Goal: Task Accomplishment & Management: Complete application form

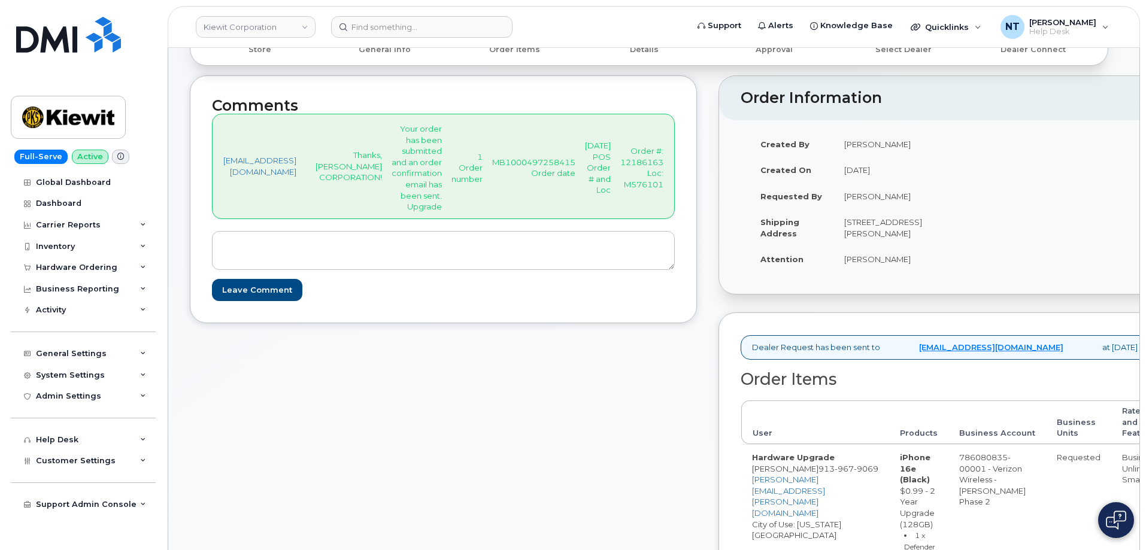
scroll to position [299, 0]
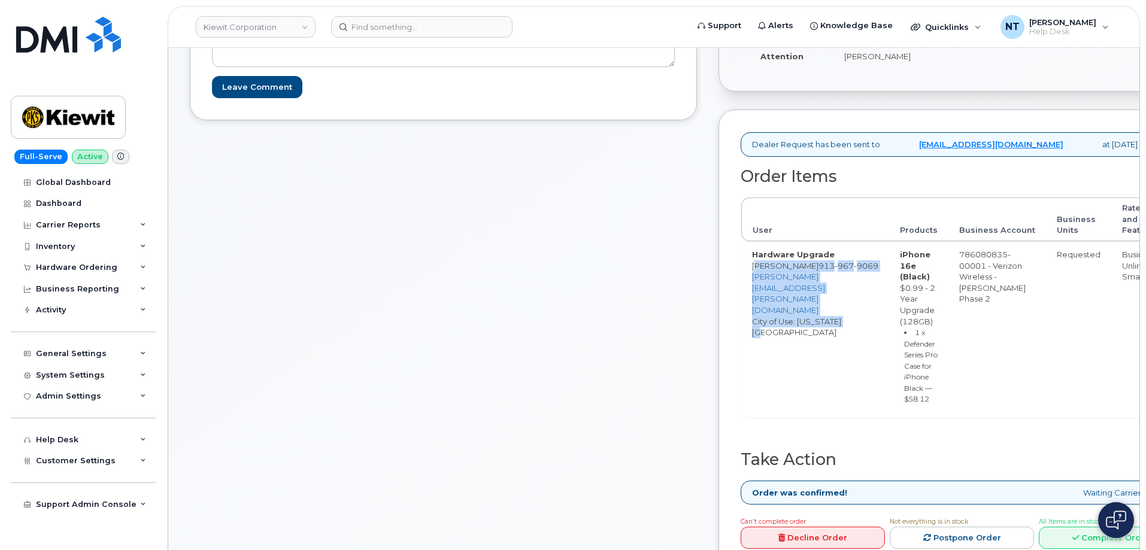
drag, startPoint x: 794, startPoint y: 278, endPoint x: 915, endPoint y: 300, distance: 122.2
click at [889, 300] on td "Hardware Upgrade Mitchell Krasnopoler 913 967 9069 MITCHELL.KRASNOPOLER@KIEWIT.…" at bounding box center [815, 329] width 148 height 176
click at [845, 314] on td "Hardware Upgrade Mitchell Krasnopoler 913 967 9069 MITCHELL.KRASNOPOLER@KIEWIT.…" at bounding box center [815, 329] width 148 height 176
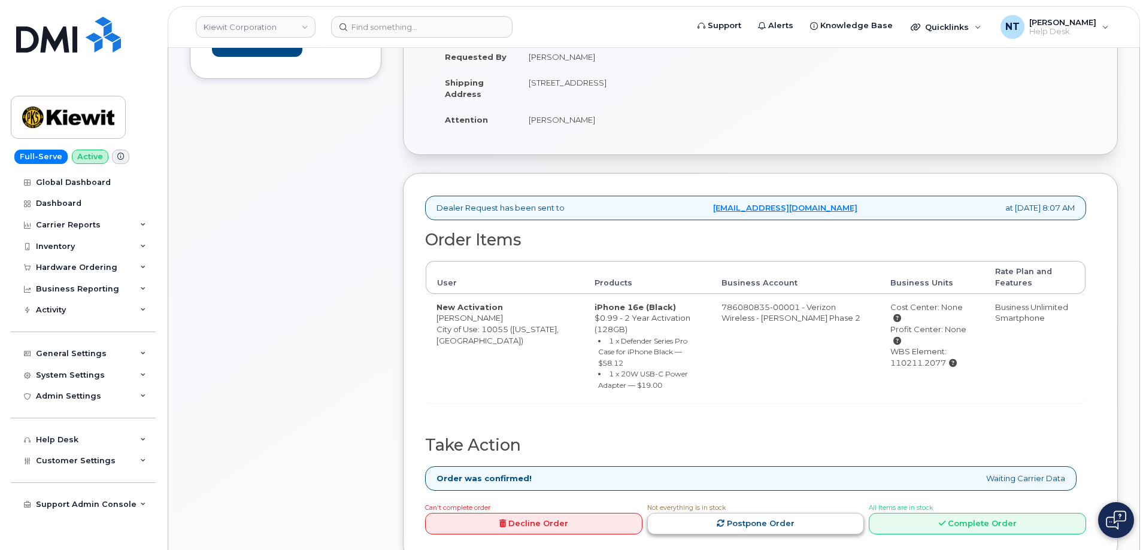
scroll to position [359, 0]
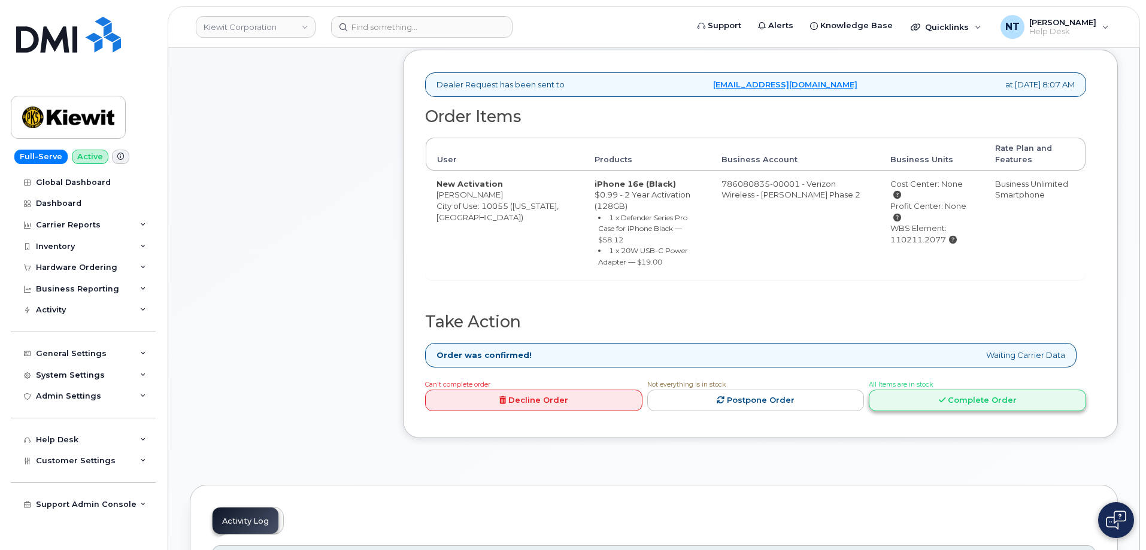
click at [934, 390] on link "Complete Order" at bounding box center [977, 401] width 217 height 22
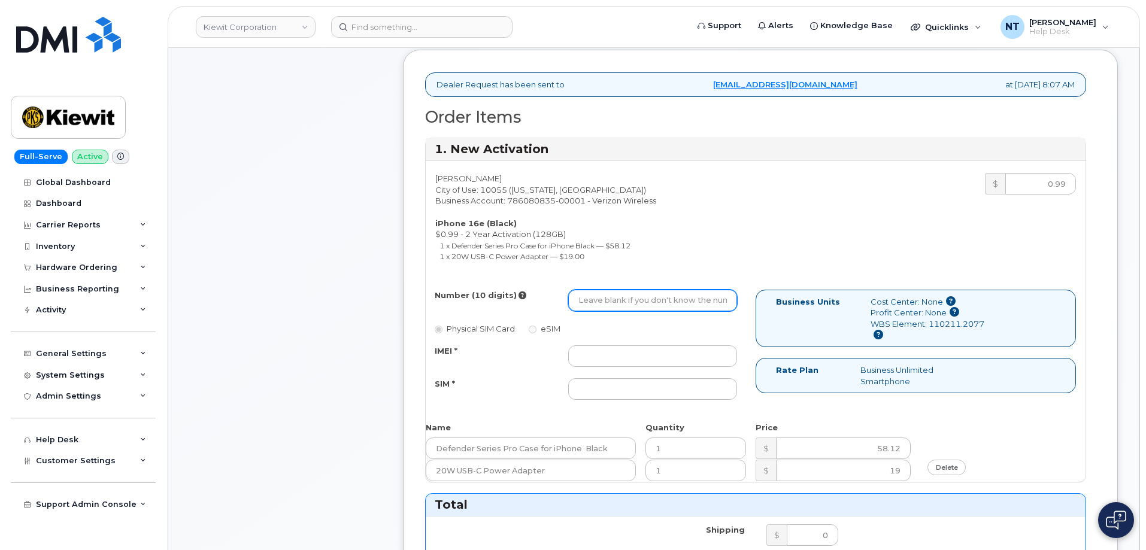
click at [612, 296] on input "Number (10 digits)" at bounding box center [652, 301] width 169 height 22
paste input "303-392-8660"
click at [617, 299] on input "303-392-8660" at bounding box center [652, 301] width 169 height 22
drag, startPoint x: 594, startPoint y: 303, endPoint x: 609, endPoint y: 306, distance: 15.3
click at [609, 306] on input "3033928660" at bounding box center [652, 301] width 169 height 22
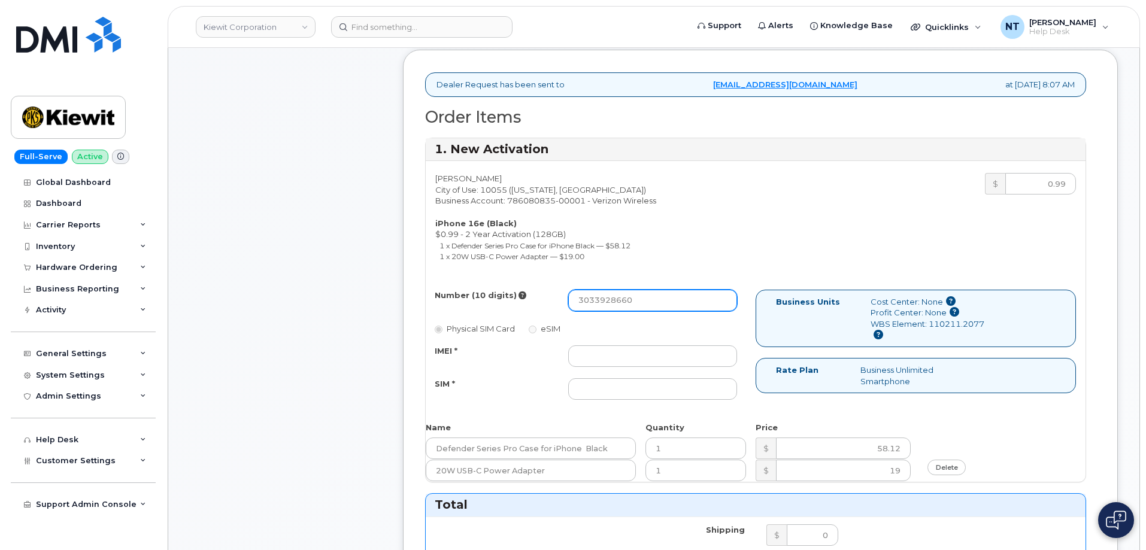
type input "3033928660"
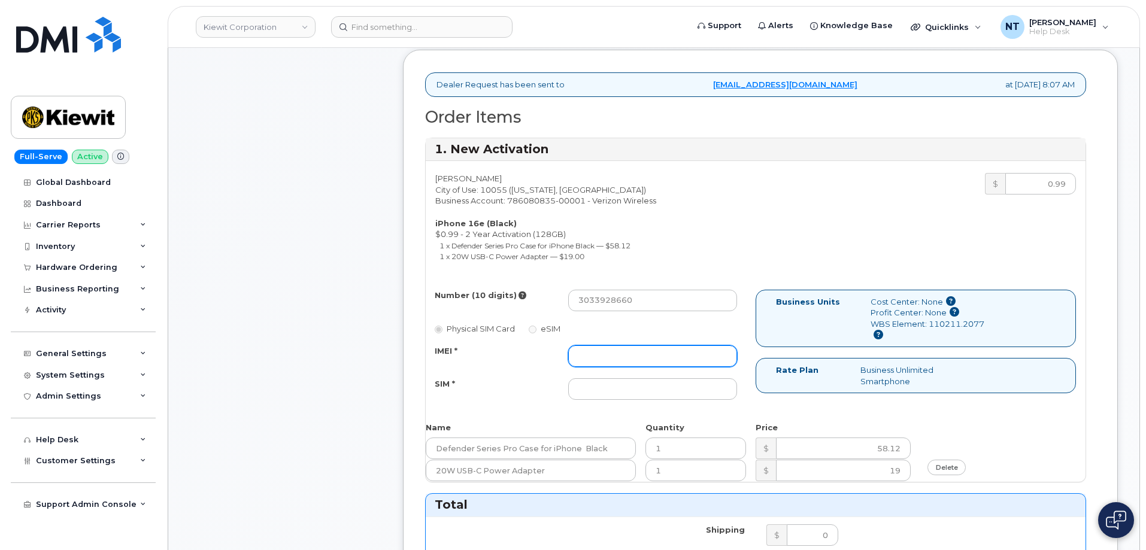
click at [620, 351] on input "IMEI *" at bounding box center [652, 356] width 169 height 22
paste input "352700320645475"
type input "352700320645475"
click at [627, 393] on input "SIM *" at bounding box center [652, 389] width 169 height 22
paste input "89043052010008889725002533460614"
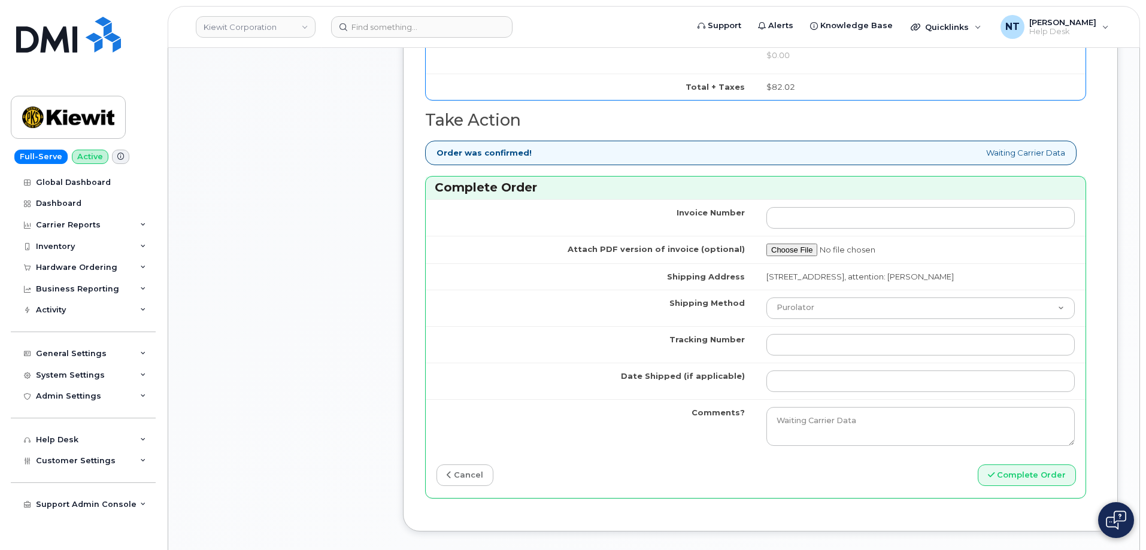
scroll to position [958, 0]
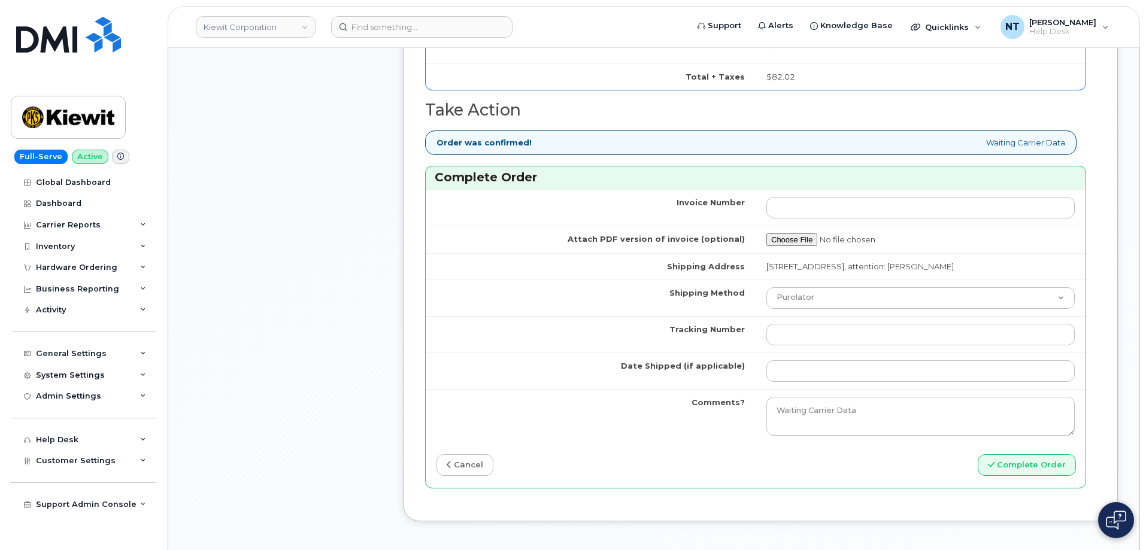
type input "89043052010008889725002533460614"
click at [860, 316] on td "Purolator UPS FedEx Canada Post Courier Other Drop Off Pick Up" at bounding box center [920, 298] width 330 height 37
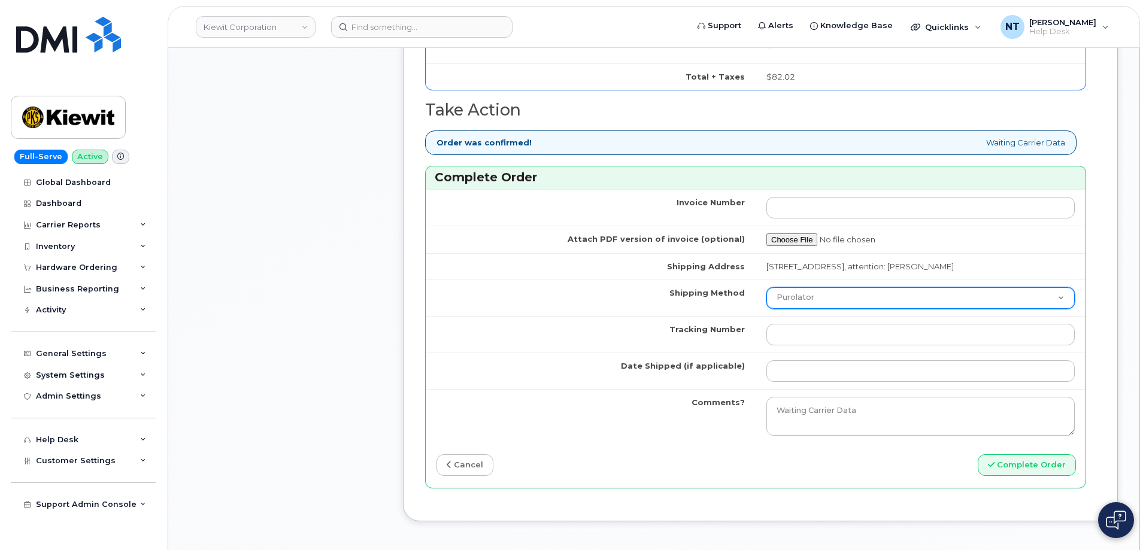
click at [836, 309] on select "Purolator UPS FedEx Canada Post Courier Other Drop Off Pick Up" at bounding box center [920, 298] width 308 height 22
select select "FedEx"
click at [766, 298] on select "Purolator UPS FedEx Canada Post Courier Other Drop Off Pick Up" at bounding box center [920, 298] width 308 height 22
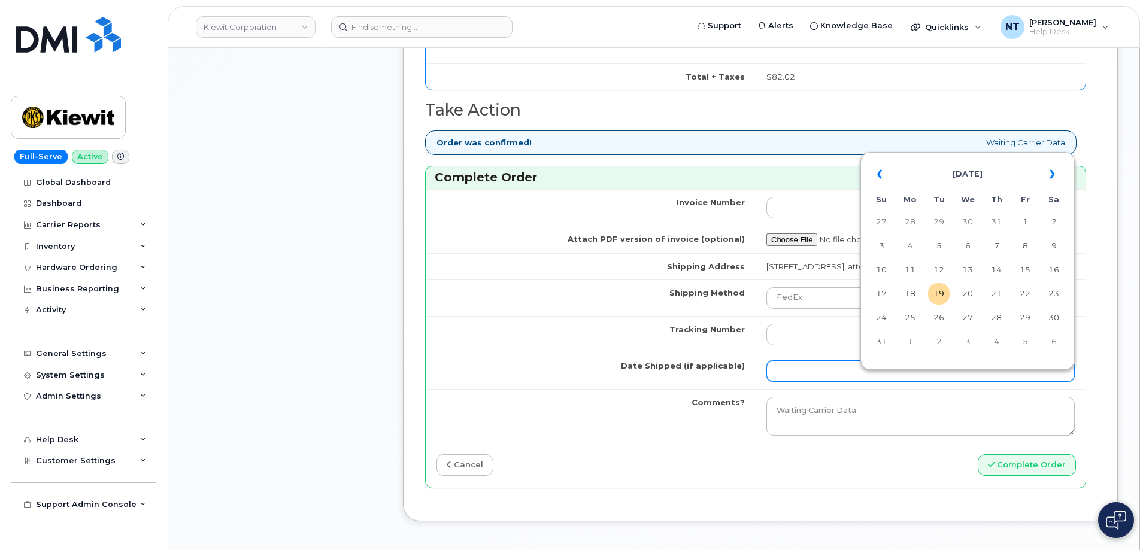
drag, startPoint x: 837, startPoint y: 377, endPoint x: 840, endPoint y: 392, distance: 16.0
click at [837, 377] on input "Date Shipped (if applicable)" at bounding box center [920, 371] width 308 height 22
click at [940, 297] on td "19" at bounding box center [939, 294] width 22 height 22
type input "[DATE]"
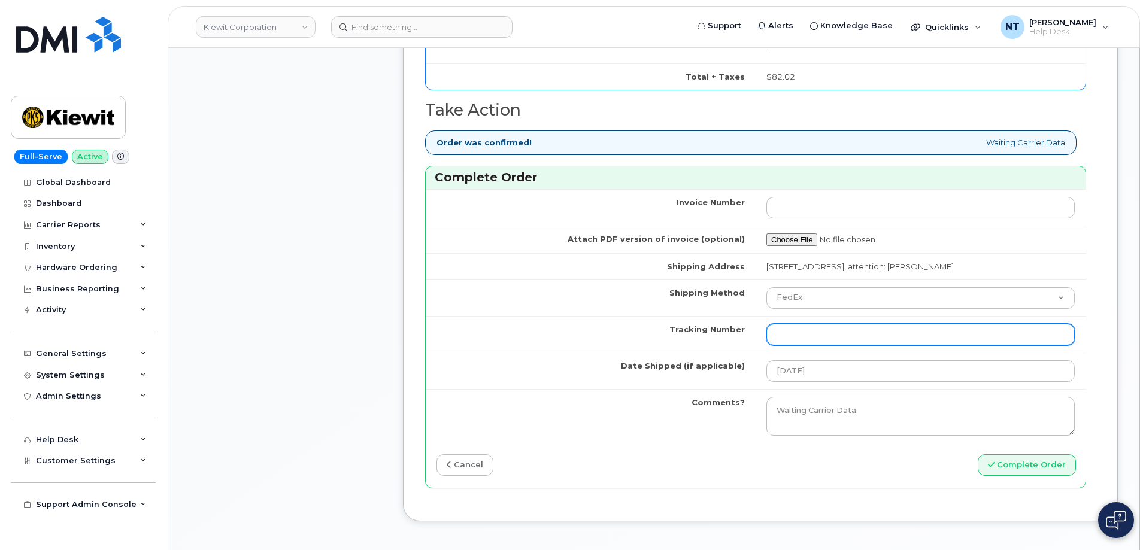
click at [806, 342] on input "Tracking Number" at bounding box center [920, 335] width 308 height 22
click at [837, 338] on input "Tracking Number" at bounding box center [920, 335] width 308 height 22
paste input "444401112622"
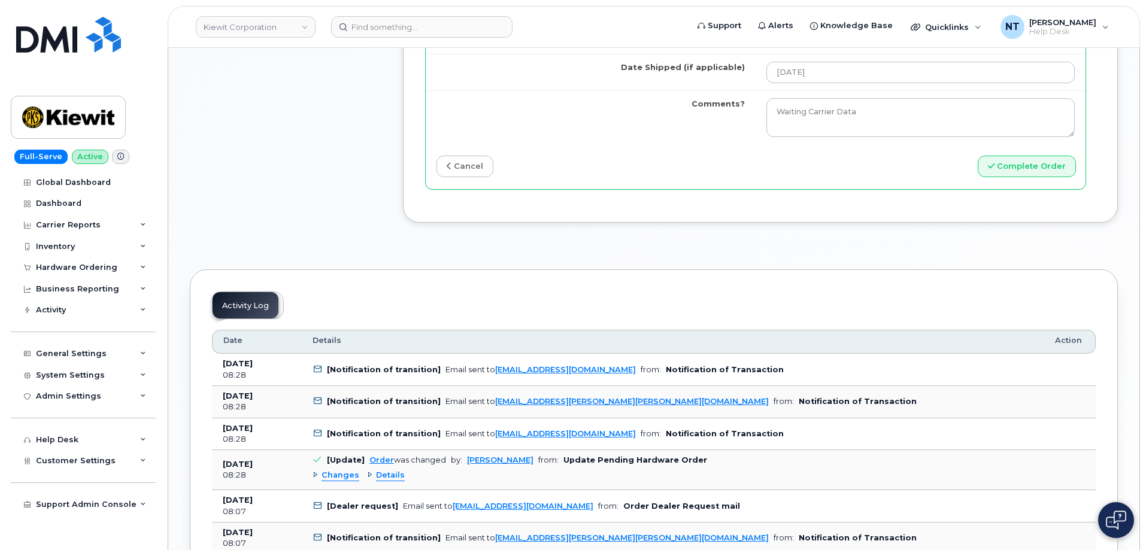
scroll to position [1257, 0]
type input "444401112622"
click at [1004, 177] on button "Complete Order" at bounding box center [1027, 166] width 98 height 22
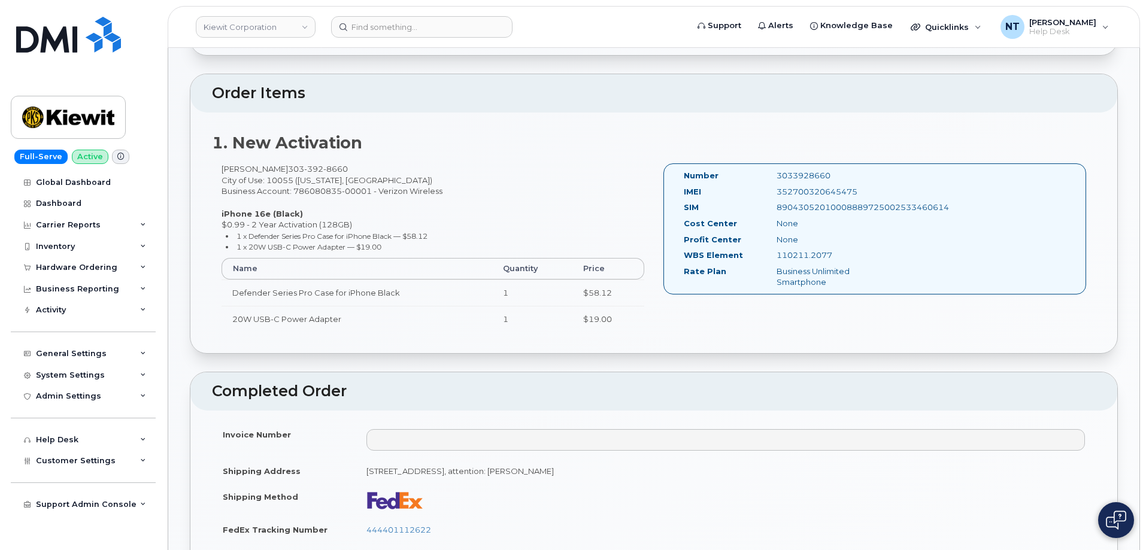
scroll to position [479, 0]
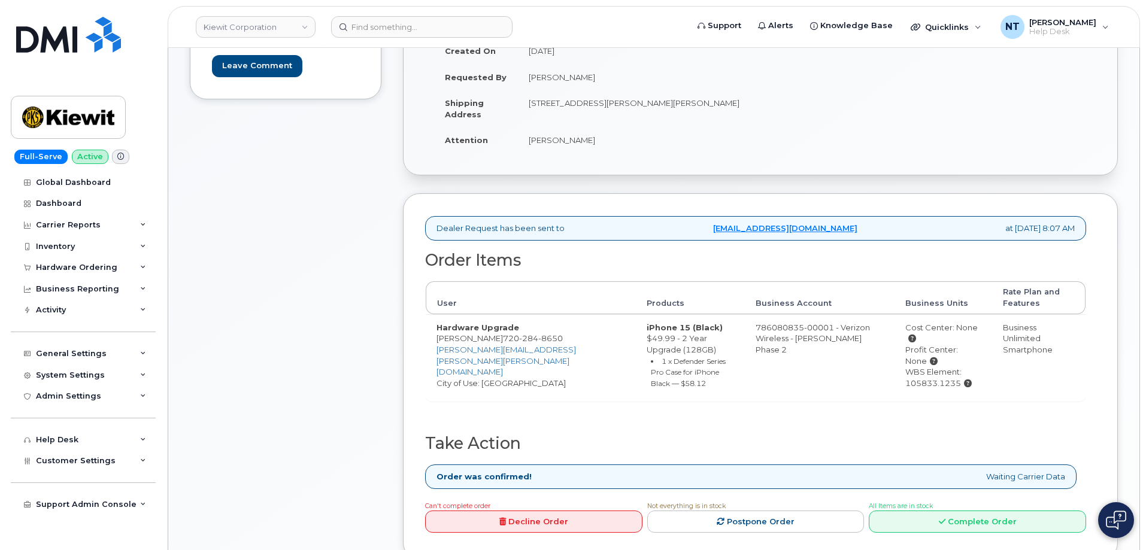
scroll to position [419, 0]
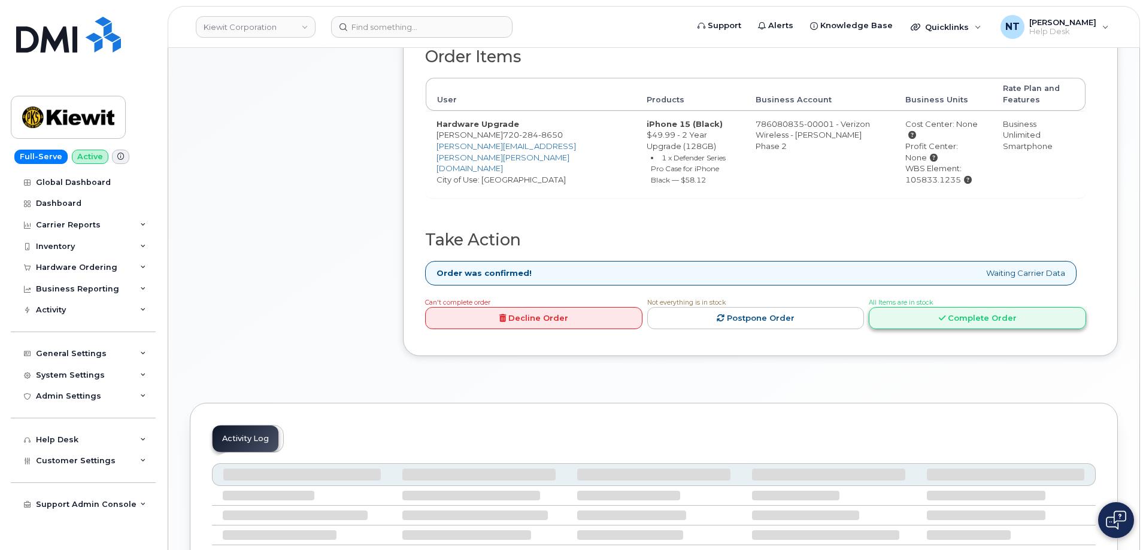
click at [968, 307] on link "Complete Order" at bounding box center [977, 318] width 217 height 22
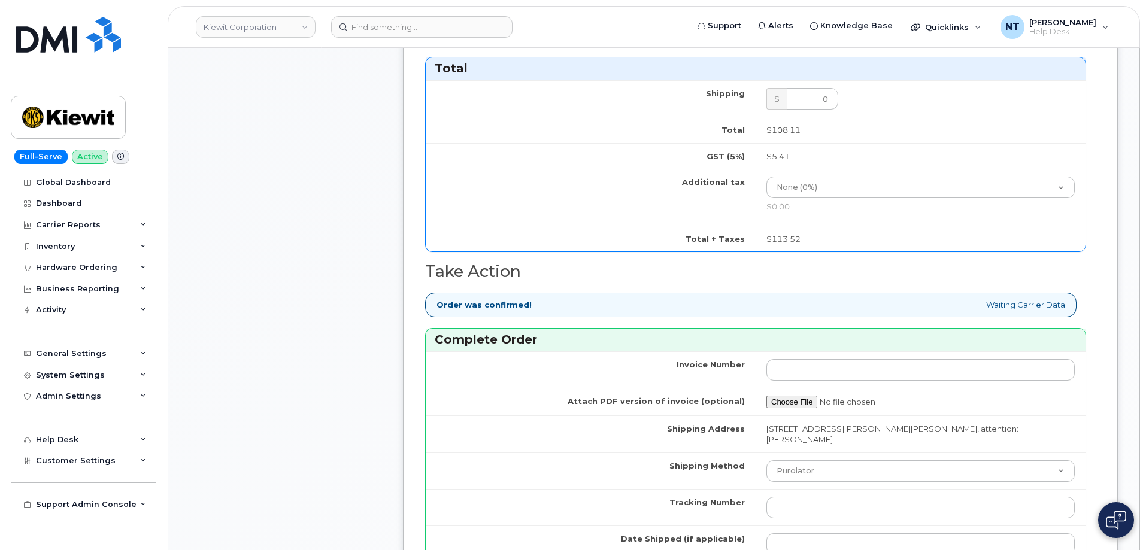
scroll to position [958, 0]
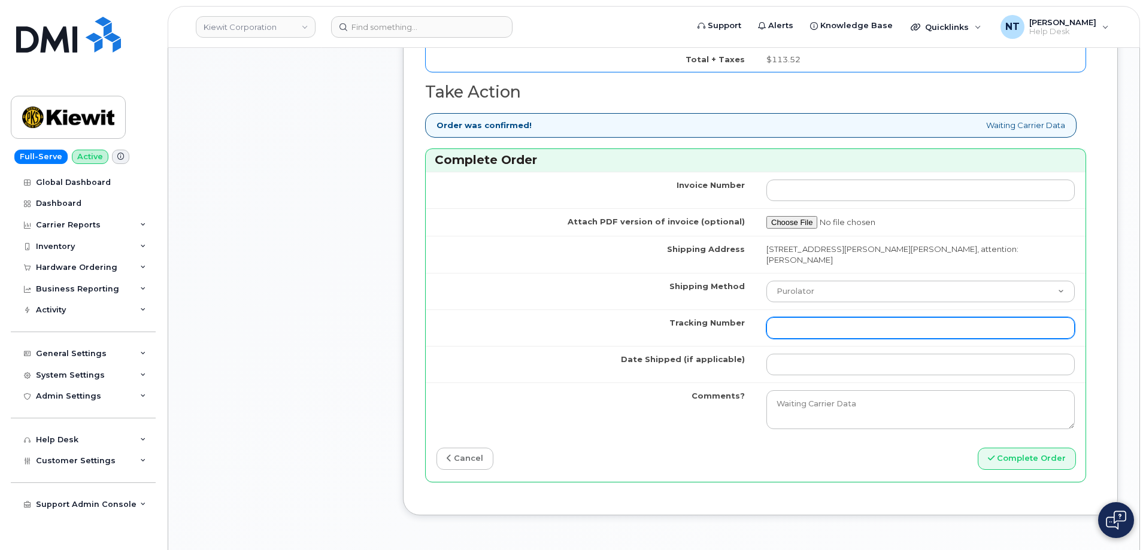
click at [808, 317] on input "Tracking Number" at bounding box center [920, 328] width 308 height 22
paste input "444401112633"
type input "444401112633"
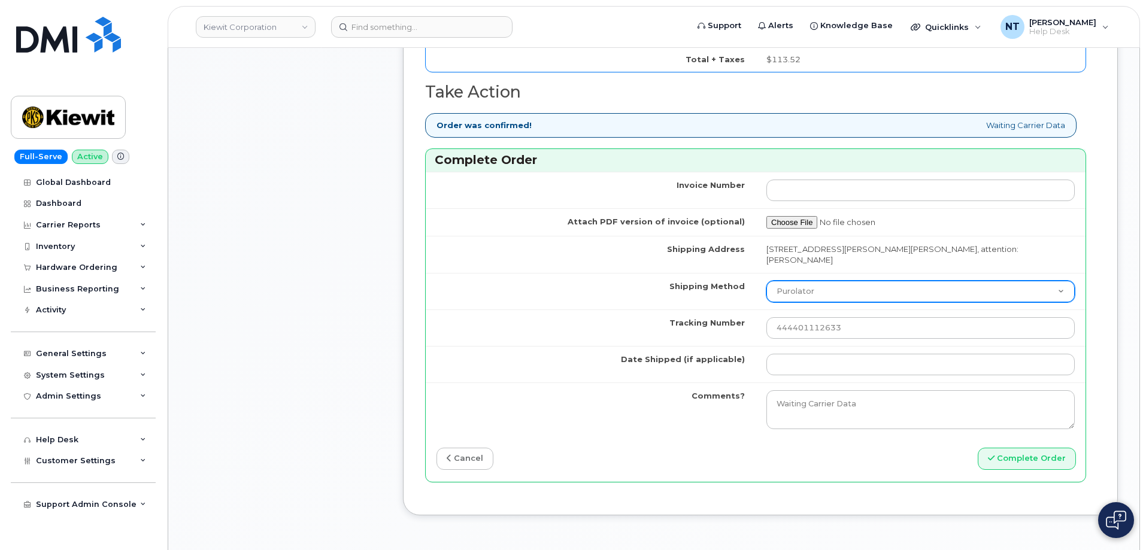
click at [814, 281] on select "Purolator UPS FedEx Canada Post Courier Other Drop Off Pick Up" at bounding box center [920, 292] width 308 height 22
select select "FedEx"
click at [766, 281] on select "Purolator UPS FedEx Canada Post Courier Other Drop Off Pick Up" at bounding box center [920, 292] width 308 height 22
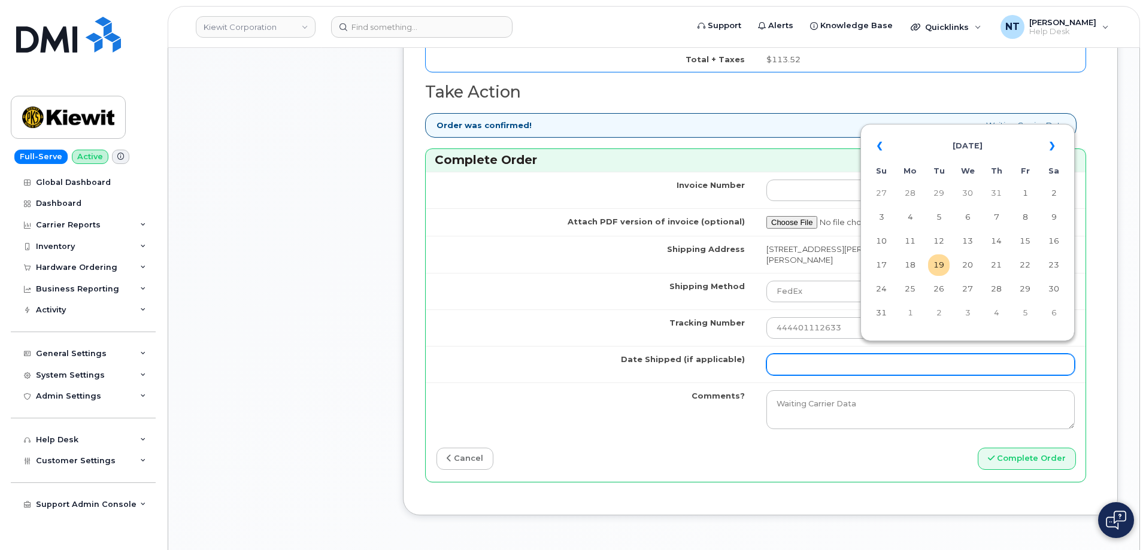
click at [807, 354] on input "Date Shipped (if applicable)" at bounding box center [920, 365] width 308 height 22
click at [940, 267] on td "19" at bounding box center [939, 265] width 22 height 22
type input "[DATE]"
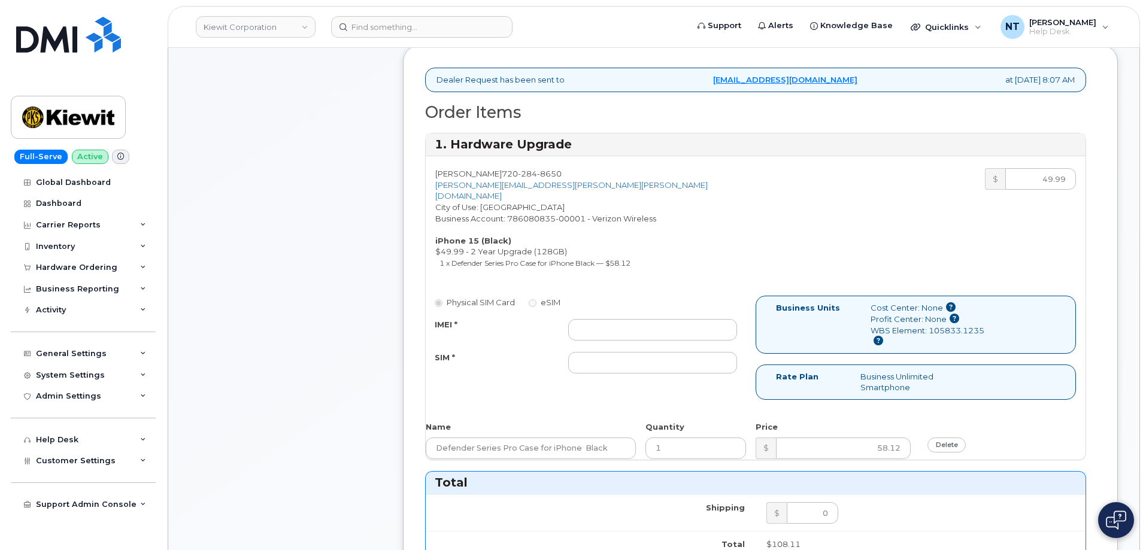
scroll to position [359, 0]
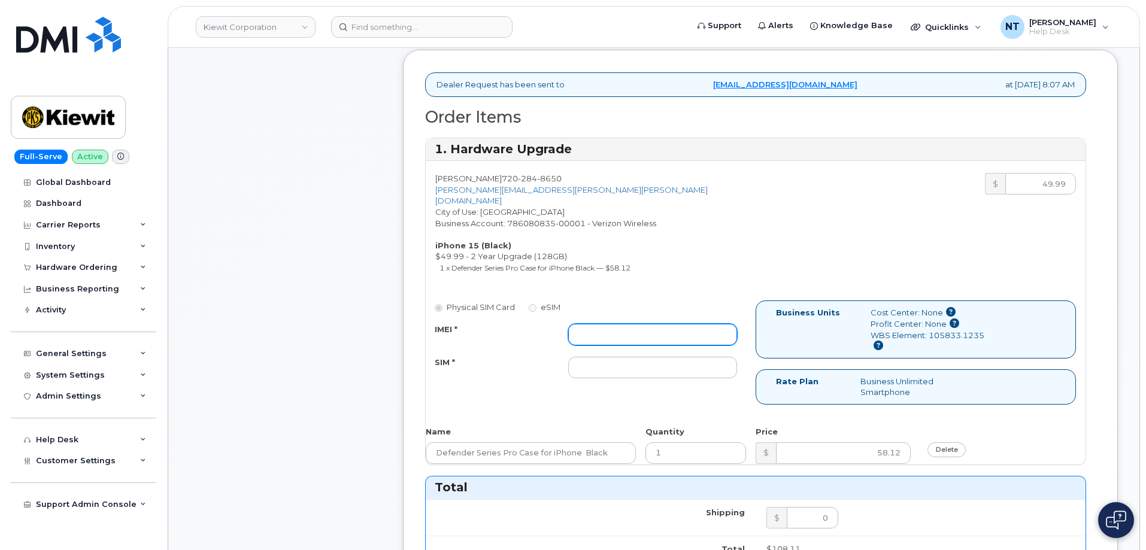
click at [666, 324] on input "IMEI *" at bounding box center [652, 335] width 169 height 22
paste input "355135957391332"
type input "355135957391332"
click at [302, 301] on div "Comments Leave Comment" at bounding box center [286, 472] width 192 height 1319
click at [606, 357] on input "SIM *" at bounding box center [652, 368] width 169 height 22
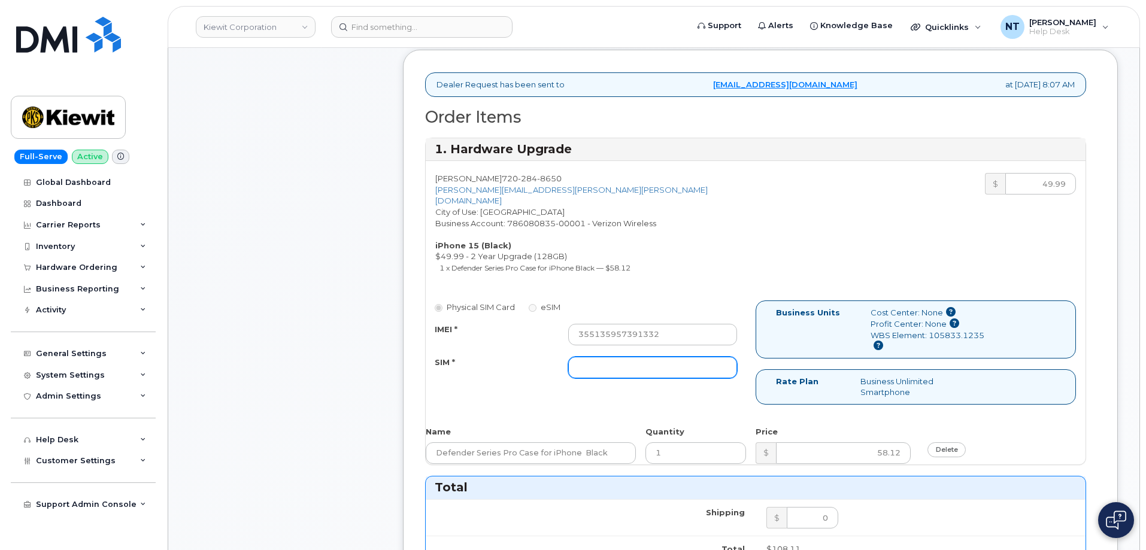
paste input "89049032007208888800192820626356"
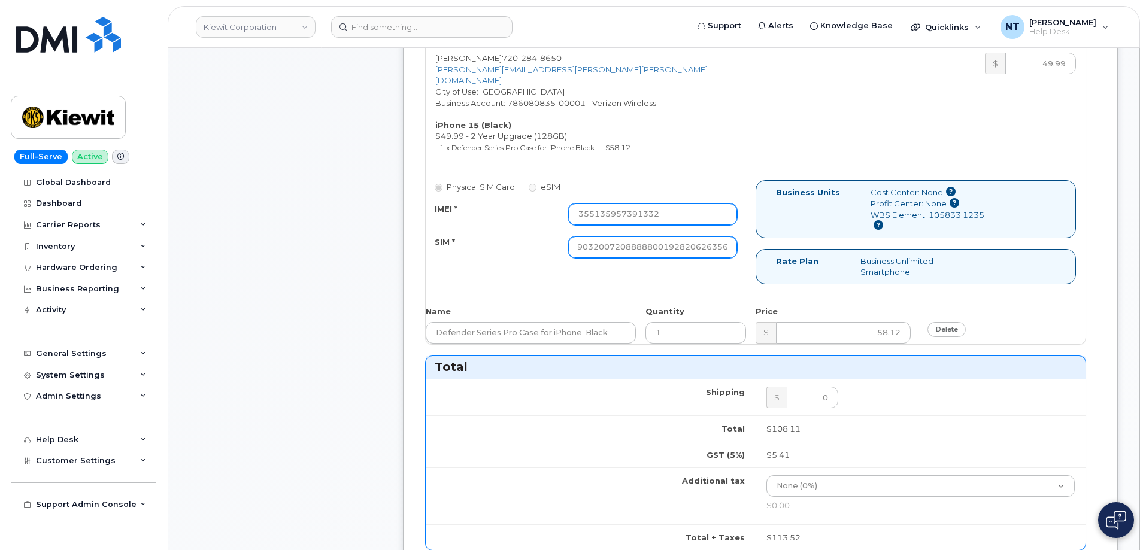
scroll to position [479, 0]
type input "89049032007208888800192820626356"
click at [674, 206] on input "355135957391332" at bounding box center [652, 215] width 169 height 22
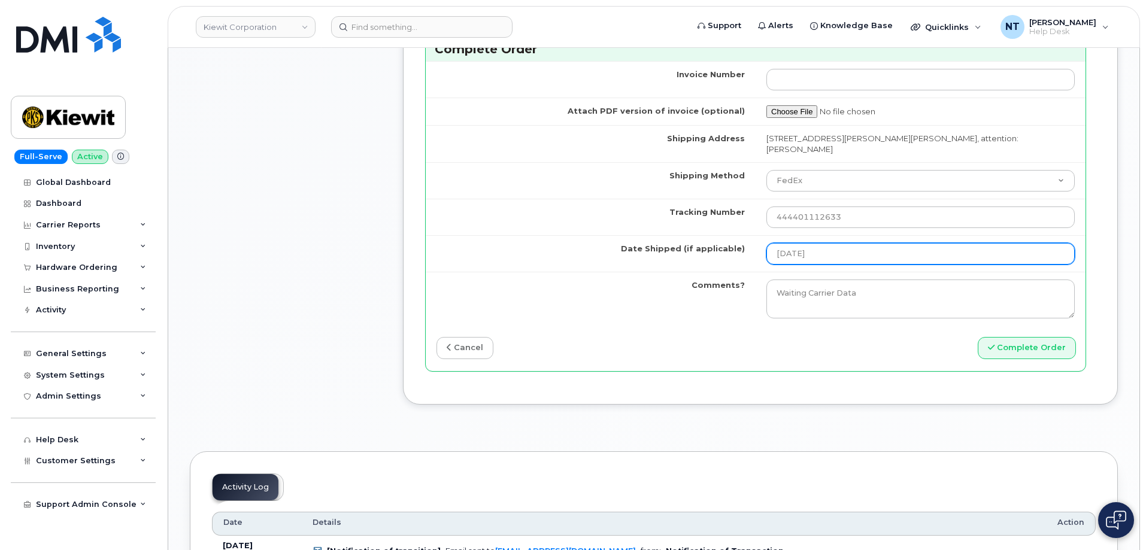
scroll to position [1078, 0]
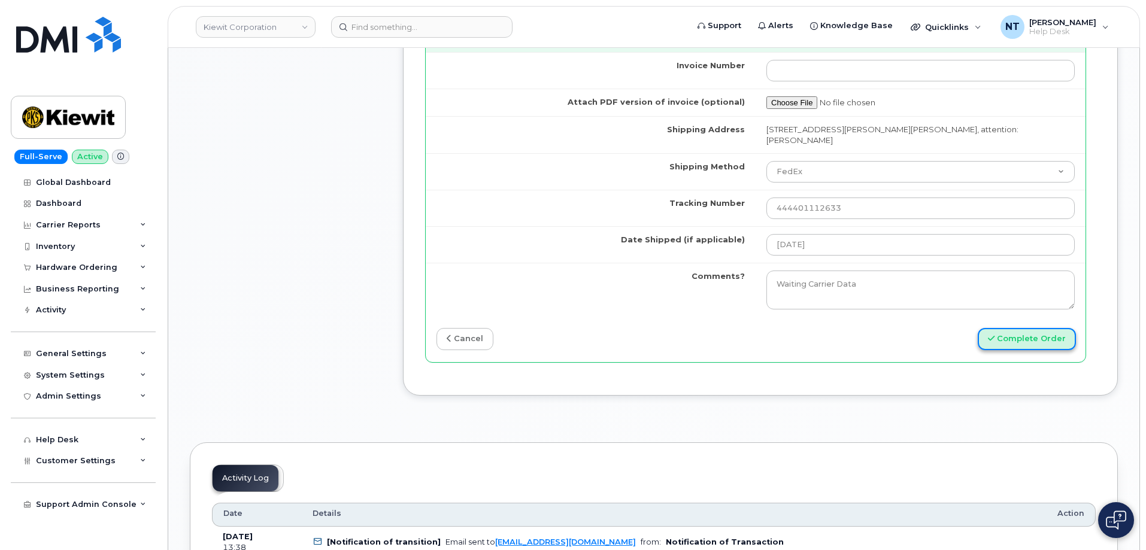
click at [1016, 337] on button "Complete Order" at bounding box center [1027, 339] width 98 height 22
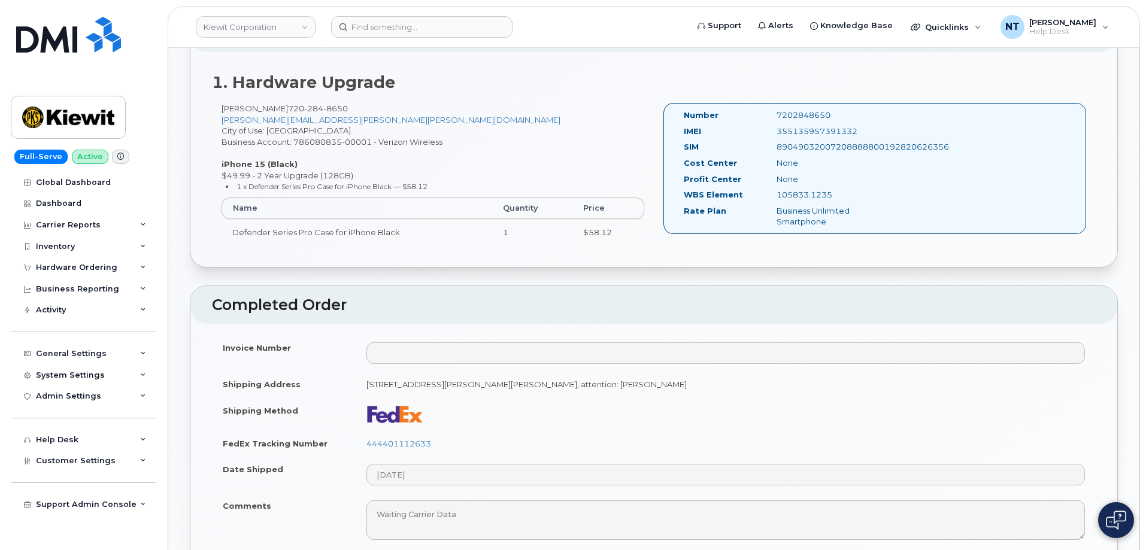
scroll to position [120, 0]
